Goal: Task Accomplishment & Management: Complete application form

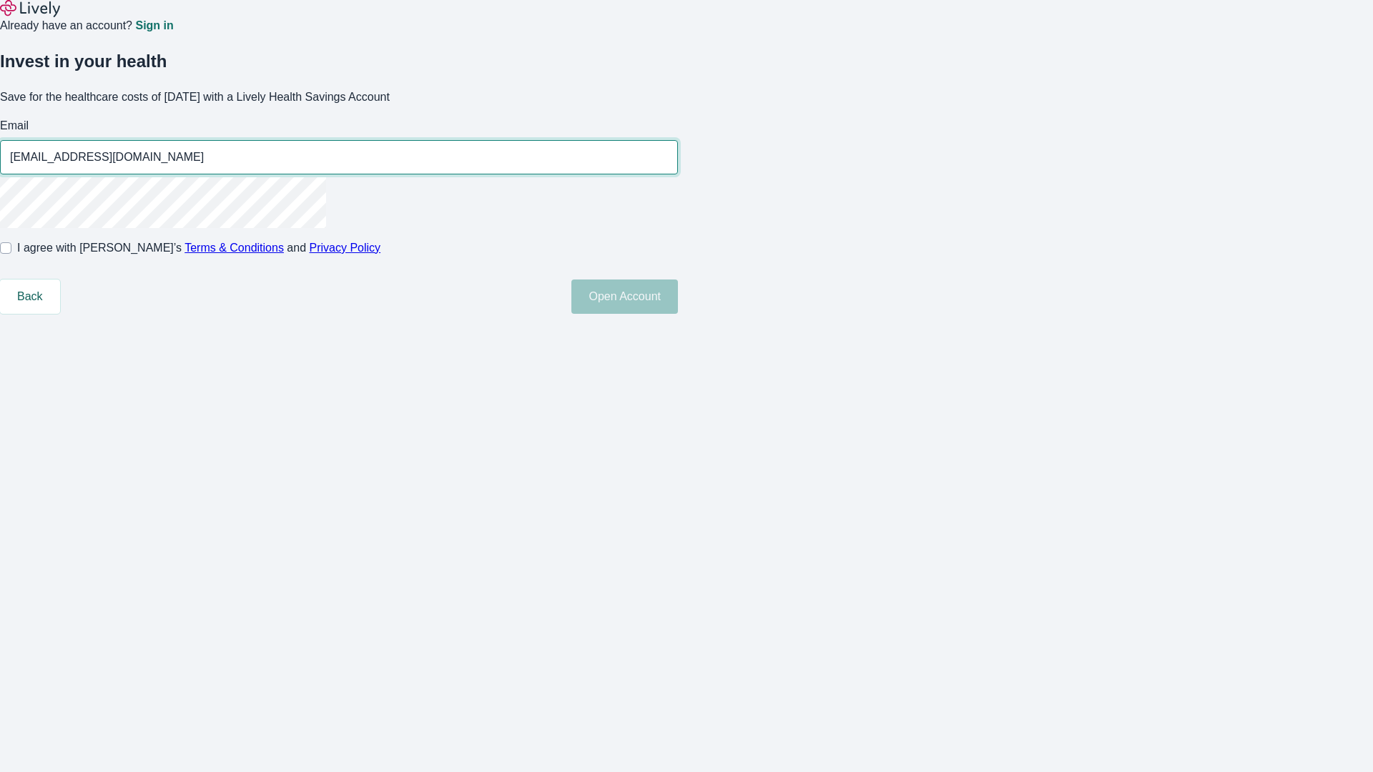
type input "[EMAIL_ADDRESS][DOMAIN_NAME]"
click at [11, 254] on input "I agree with Lively’s Terms & Conditions and Privacy Policy" at bounding box center [5, 247] width 11 height 11
checkbox input "true"
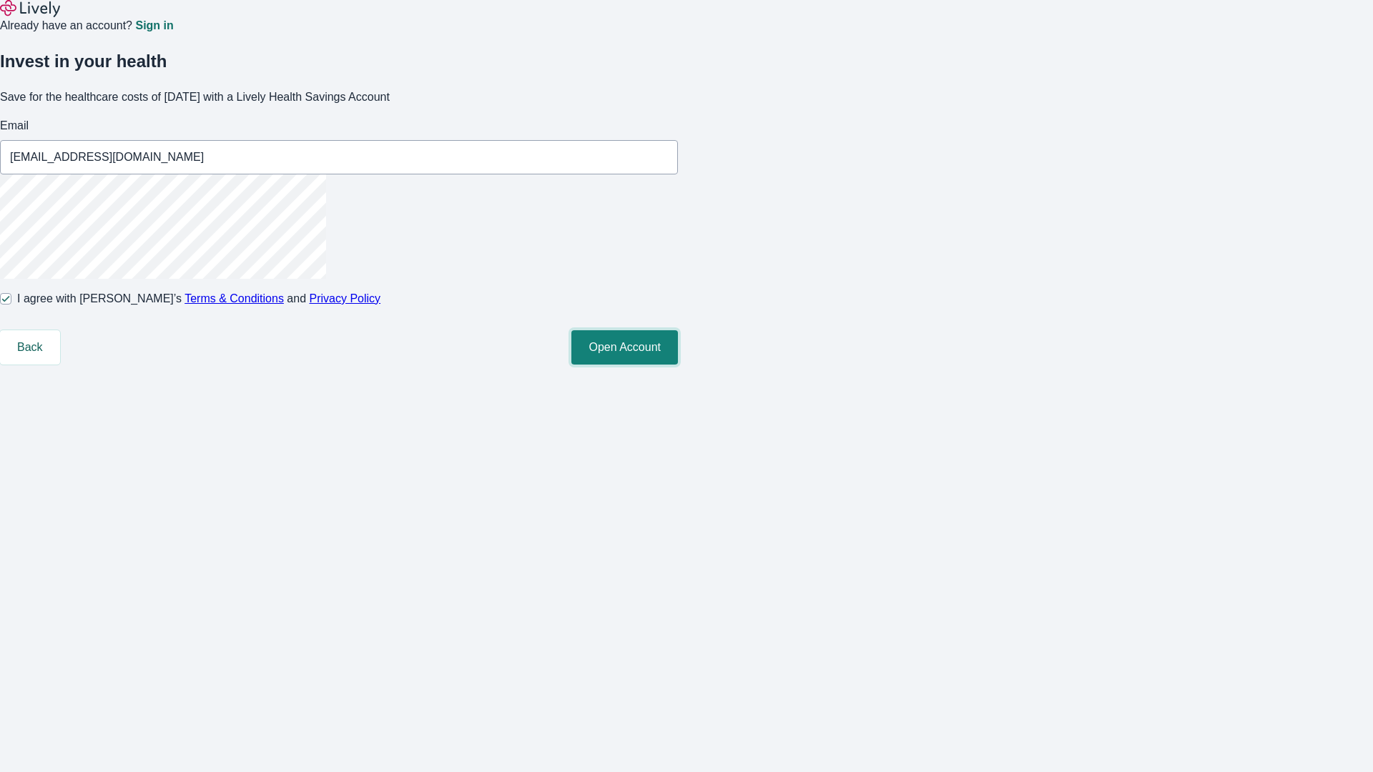
click at [678, 365] on button "Open Account" at bounding box center [624, 347] width 107 height 34
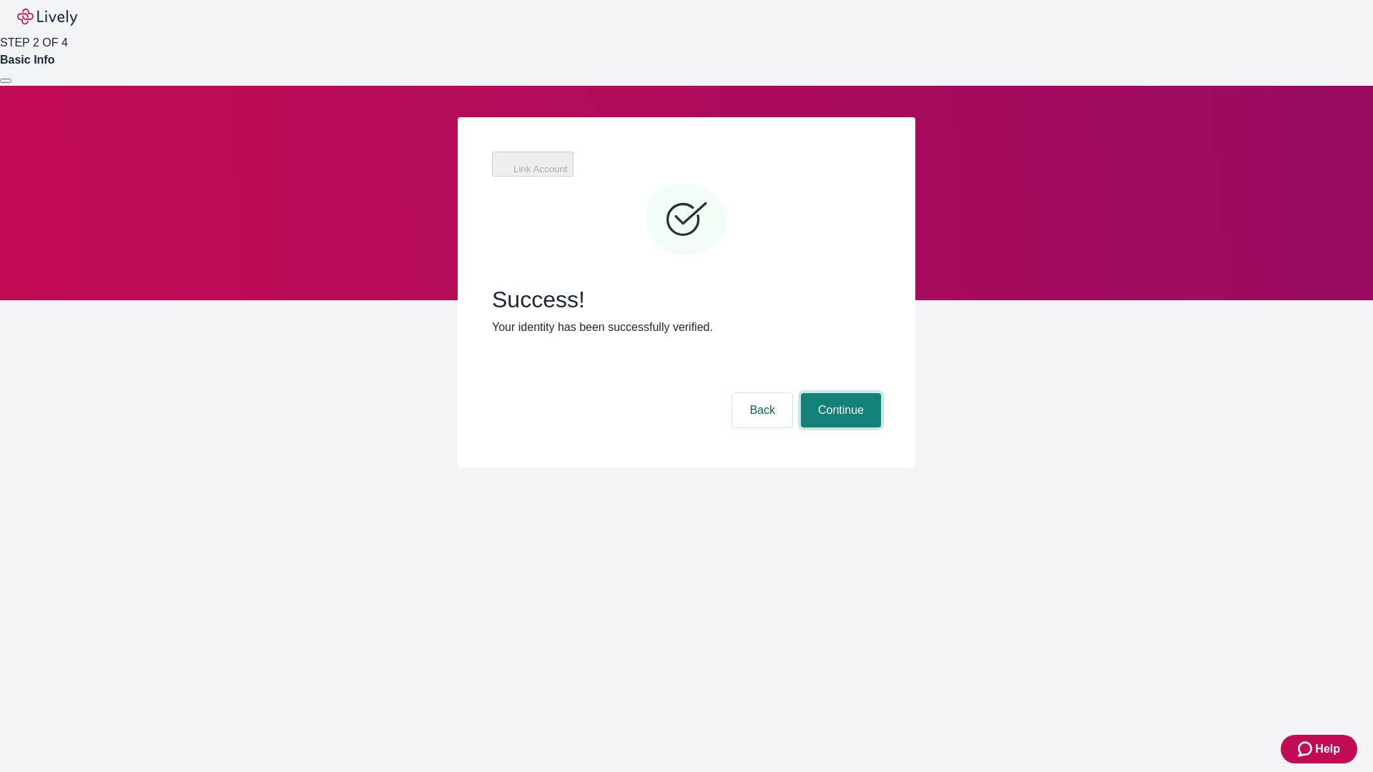
click at [839, 393] on button "Continue" at bounding box center [841, 410] width 80 height 34
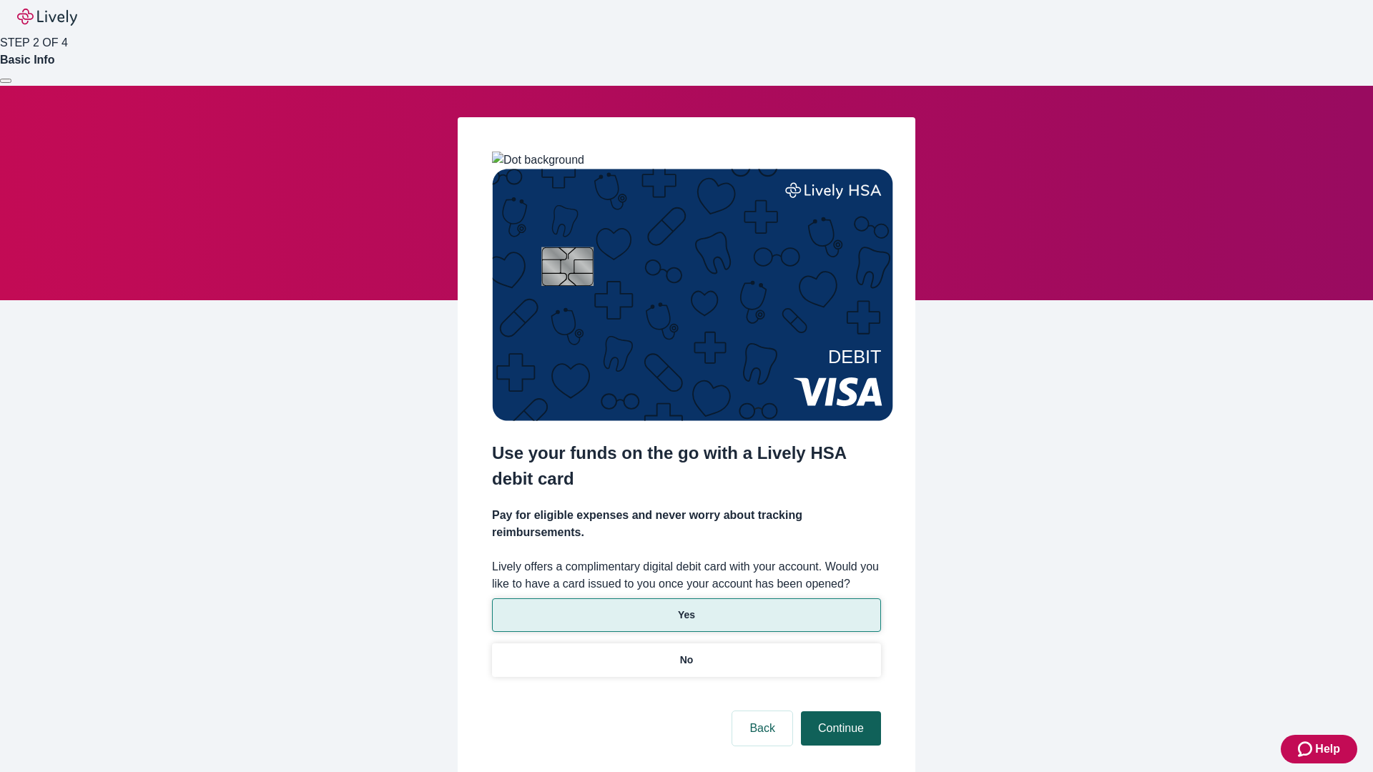
click at [686, 608] on p "Yes" at bounding box center [686, 615] width 17 height 15
click at [839, 712] on button "Continue" at bounding box center [841, 729] width 80 height 34
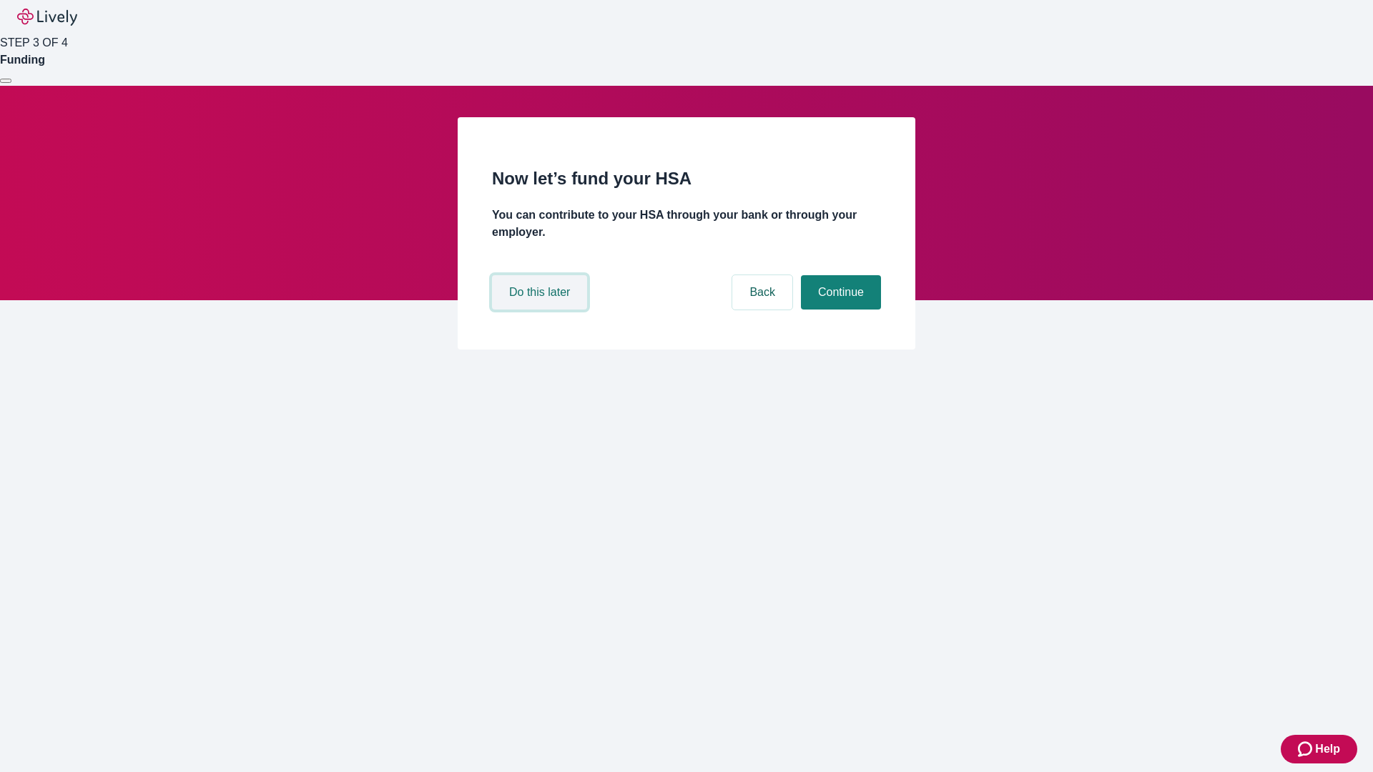
click at [541, 310] on button "Do this later" at bounding box center [539, 292] width 95 height 34
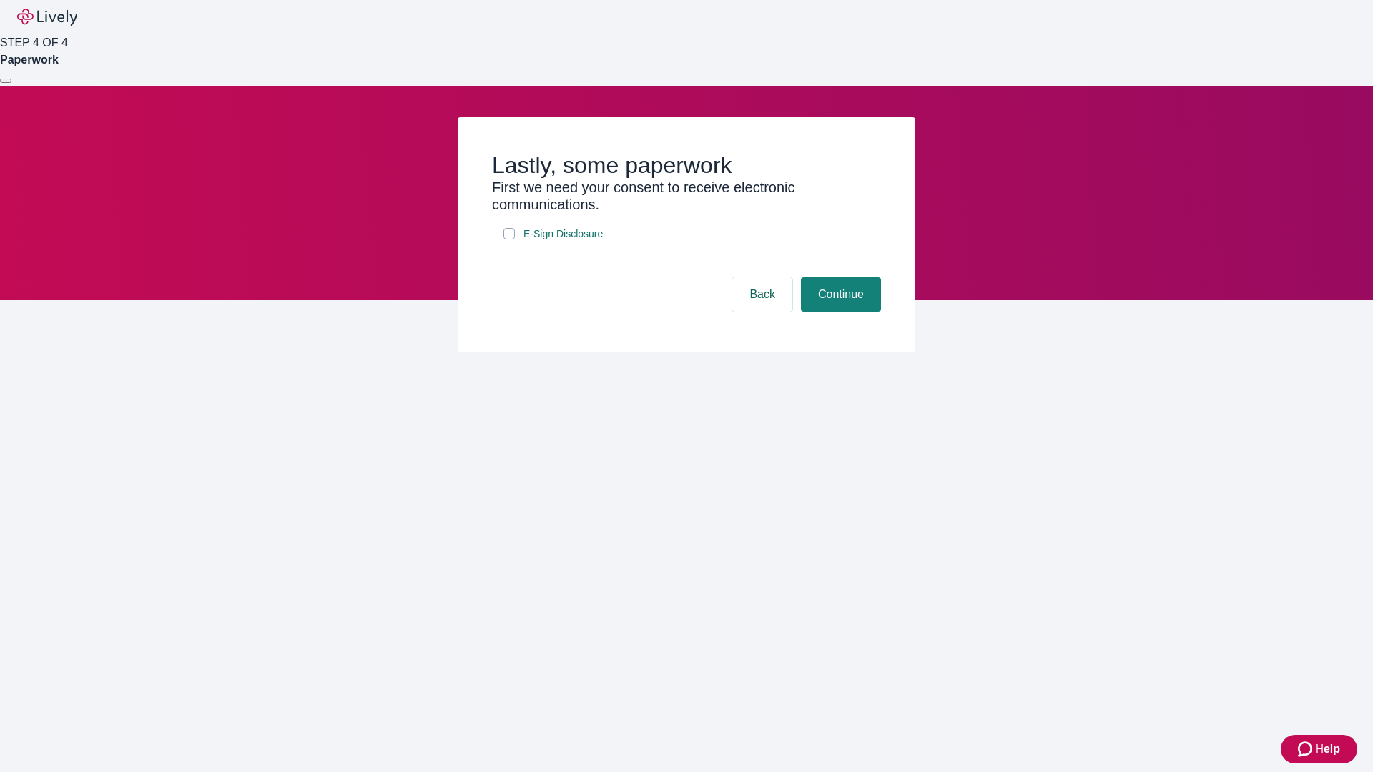
click at [509, 240] on input "E-Sign Disclosure" at bounding box center [508, 233] width 11 height 11
checkbox input "true"
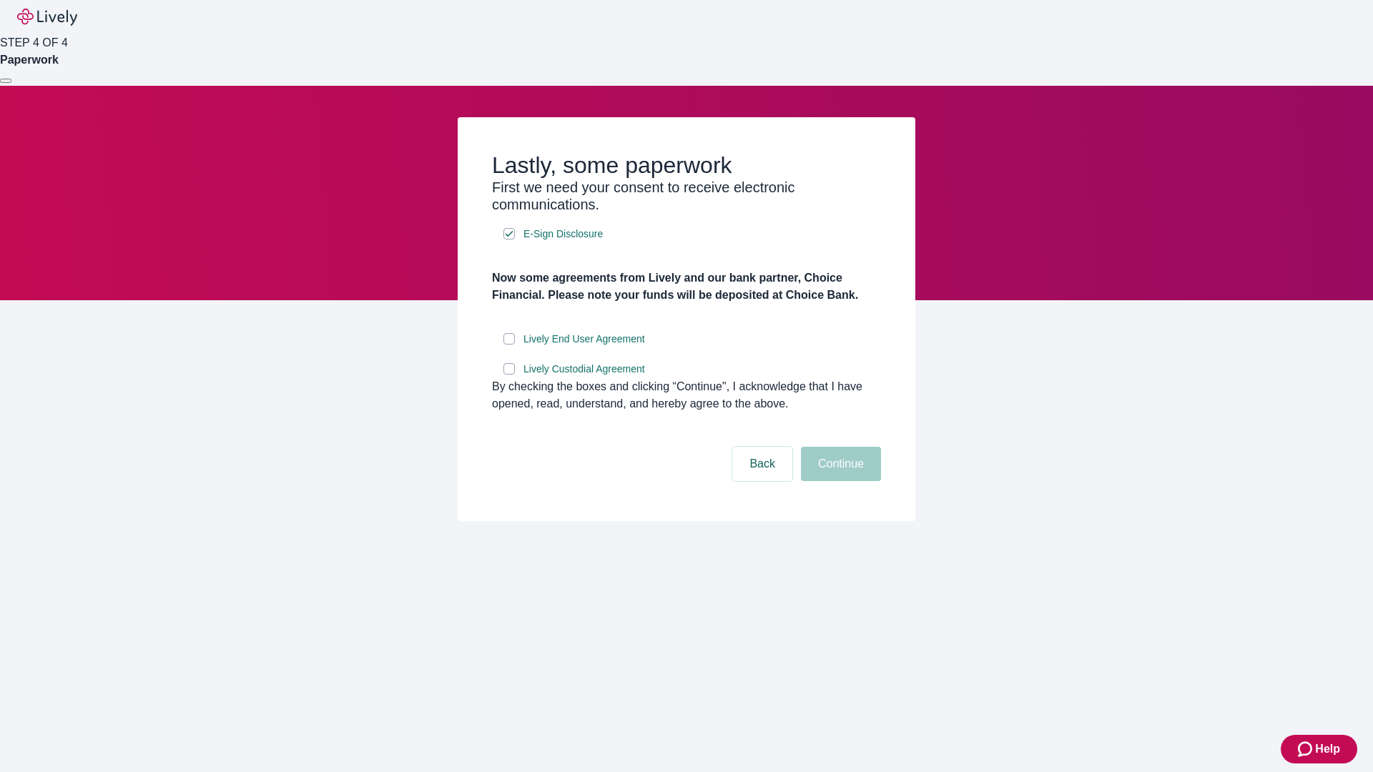
click at [509, 345] on input "Lively End User Agreement" at bounding box center [508, 338] width 11 height 11
checkbox input "true"
click at [509, 375] on input "Lively Custodial Agreement" at bounding box center [508, 368] width 11 height 11
checkbox input "true"
click at [839, 481] on button "Continue" at bounding box center [841, 464] width 80 height 34
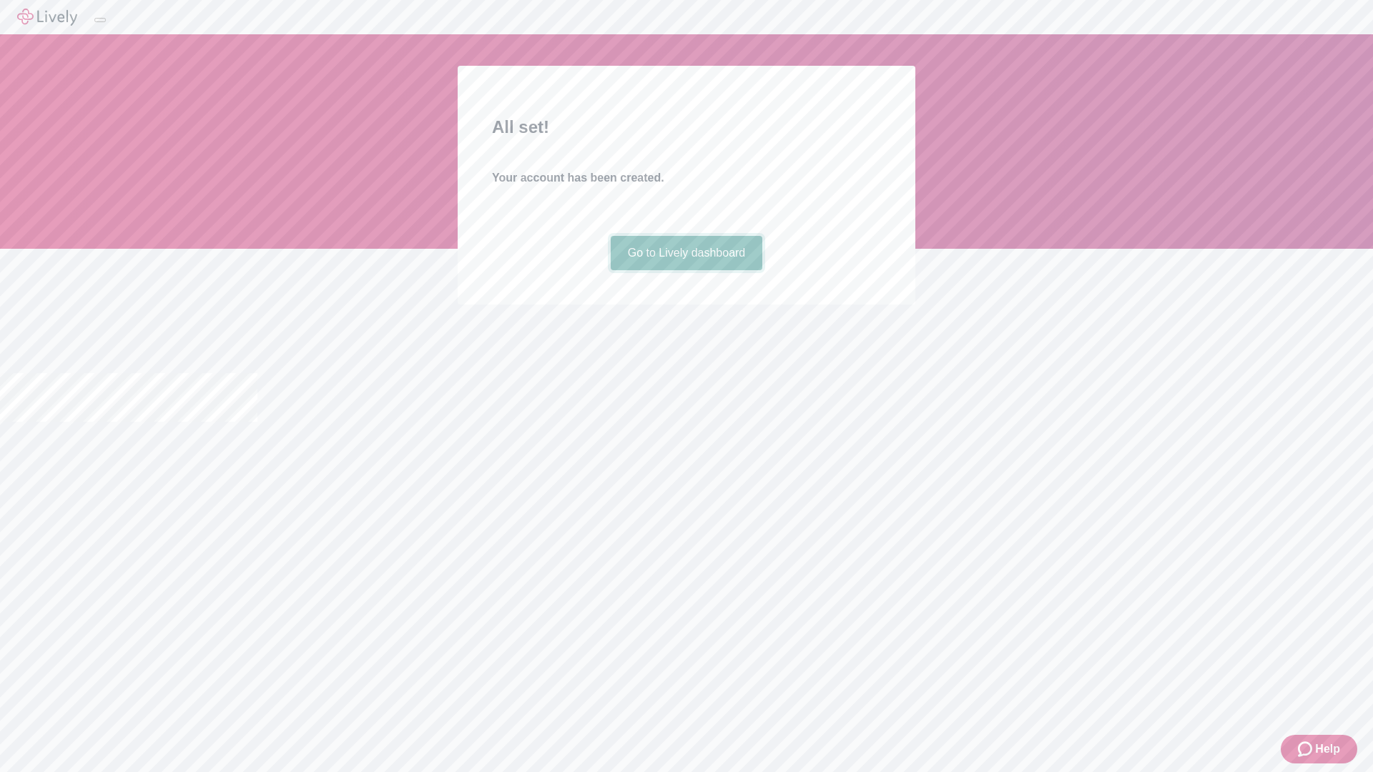
click at [686, 270] on link "Go to Lively dashboard" at bounding box center [687, 253] width 152 height 34
